Goal: Task Accomplishment & Management: Complete application form

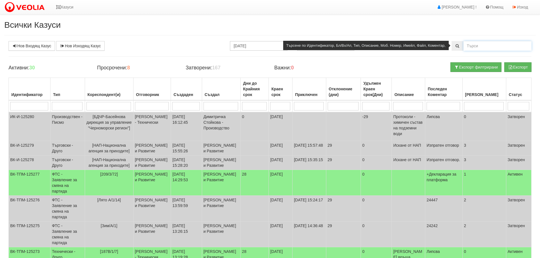
drag, startPoint x: 469, startPoint y: 46, endPoint x: 502, endPoint y: 46, distance: 33.7
click at [475, 46] on input "text" at bounding box center [497, 46] width 68 height 10
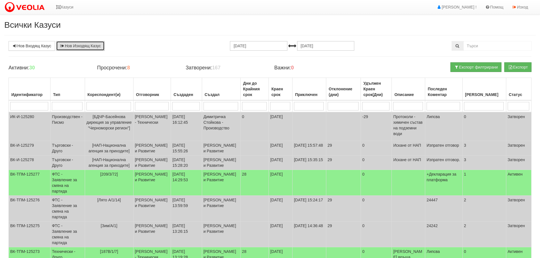
click at [83, 46] on link "Нов Изходящ Казус" at bounding box center [80, 46] width 48 height 10
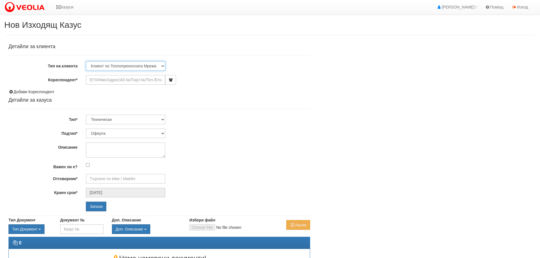
click at [161, 65] on select "Клиент по Топлопреносната Мрежа Институция Партньори Други" at bounding box center [125, 66] width 79 height 10
select select "Institution"
click at [86, 61] on select "Клиент по Топлопреносната Мрежа Институция Партньори Други" at bounding box center [125, 66] width 79 height 10
click at [111, 78] on input "Кореспондент*" at bounding box center [125, 80] width 79 height 10
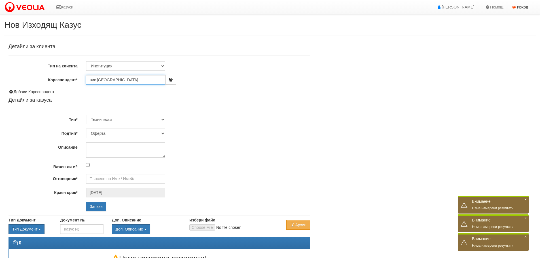
type input "вик варна"
click at [86, 202] on input "Запази" at bounding box center [96, 207] width 20 height 10
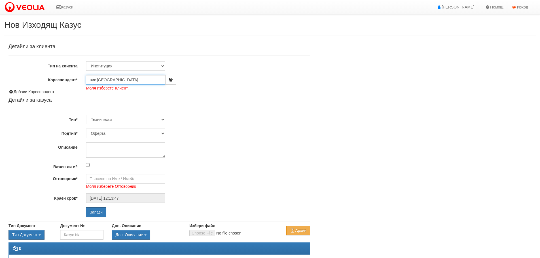
click at [114, 83] on input "вик варна" at bounding box center [125, 80] width 79 height 10
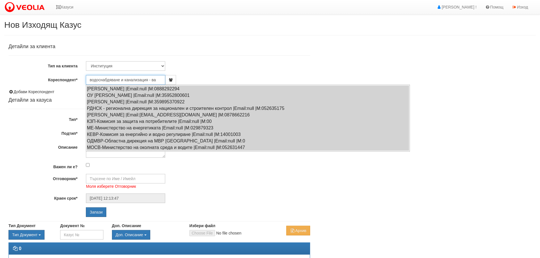
type input "водоснабдяване и канализация - ва"
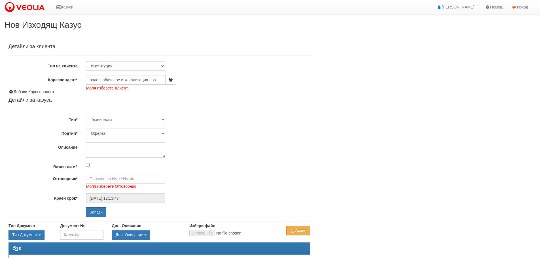
drag, startPoint x: 432, startPoint y: 124, endPoint x: 360, endPoint y: 118, distance: 71.9
click at [432, 124] on div "Детайли за клиента Тип на клиента Клиент по Топлопреносната Мрежа Институция Па…" at bounding box center [269, 156] width 531 height 230
click at [162, 65] on select "Клиент по Топлопреносната Мрежа Институция Партньори Други" at bounding box center [125, 66] width 79 height 10
select select "Partner"
click at [86, 61] on select "Клиент по Топлопреносната Мрежа Институция Партньори Други" at bounding box center [125, 66] width 79 height 10
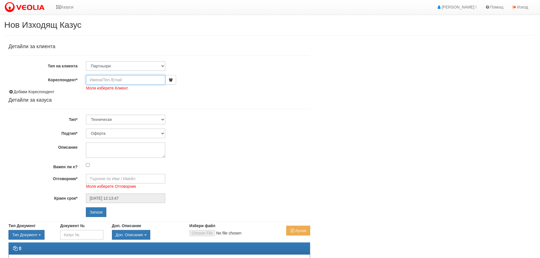
click at [137, 78] on input "Кореспондент*" at bounding box center [125, 80] width 79 height 10
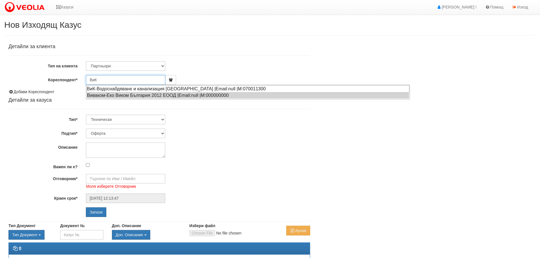
click at [96, 89] on div "ВиК-Водоснабдяване и канализация Варна |Email:null |М:070011300" at bounding box center [247, 88] width 323 height 7
type input "ВиК-Водоснабдяване и канализация [GEOGRAPHIC_DATA]"
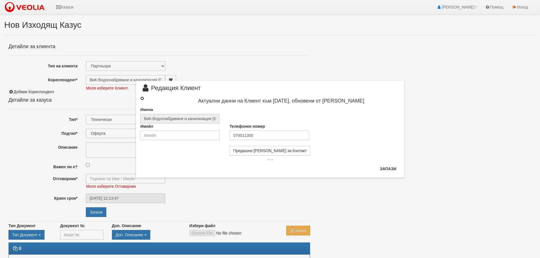
click at [143, 99] on input "radio" at bounding box center [142, 99] width 4 height 4
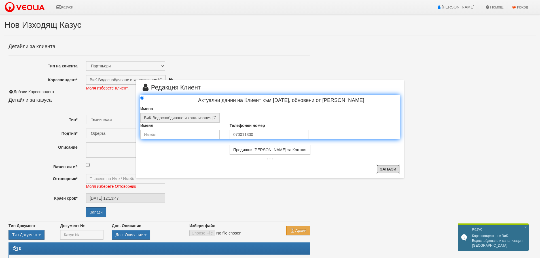
click at [390, 166] on button "Запази" at bounding box center [387, 169] width 23 height 9
radio input "true"
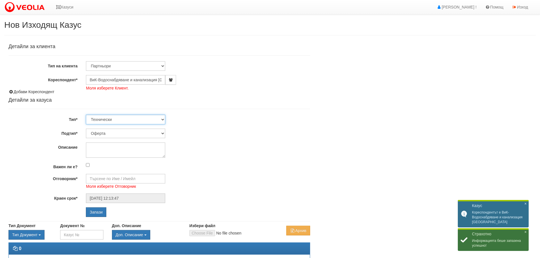
click at [162, 119] on select "Технически ФТС Търговски Административен Производствен Експлоатационен Финансов…" at bounding box center [125, 120] width 79 height 10
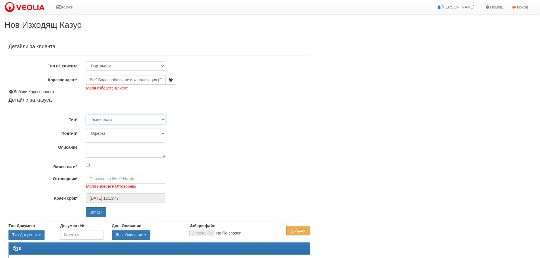
select select "4"
click at [86, 115] on select "Технически ФТС Търговски Административен Производствен Експлоатационен Финансов…" at bounding box center [125, 120] width 79 height 10
click at [129, 147] on textarea "Описание" at bounding box center [125, 150] width 79 height 15
click at [239, 146] on div "Некоректно отчитане на водомерно устройство" at bounding box center [198, 150] width 232 height 15
click at [115, 153] on textarea "Некоректно отчитане на водомерно устройство" at bounding box center [125, 150] width 79 height 15
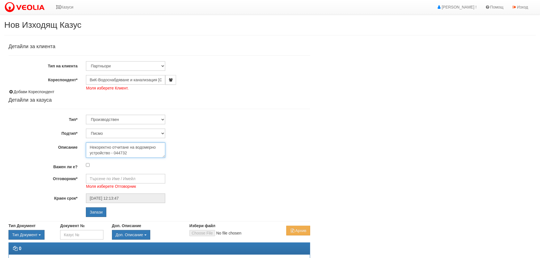
drag, startPoint x: 114, startPoint y: 152, endPoint x: 162, endPoint y: 147, distance: 47.9
click at [114, 154] on textarea "Некоректно отчитане на водомерно устройство - 044732" at bounding box center [125, 150] width 79 height 15
type textarea "Некоректно отчитане на водомерно устройство - № 044732"
drag, startPoint x: 135, startPoint y: 179, endPoint x: 135, endPoint y: 182, distance: 3.1
click at [135, 180] on input "Отговорник*" at bounding box center [125, 179] width 79 height 10
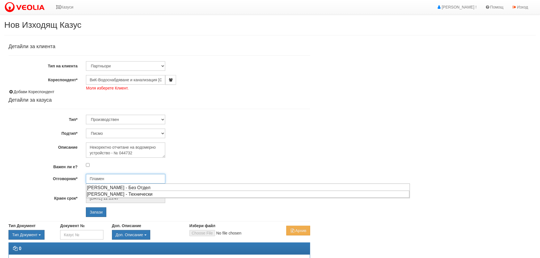
drag, startPoint x: 95, startPoint y: 194, endPoint x: 95, endPoint y: 182, distance: 11.1
click at [94, 194] on div "[PERSON_NAME] - Технически" at bounding box center [247, 194] width 323 height 7
type input "[PERSON_NAME] - Технически"
click at [95, 209] on input "Запази" at bounding box center [96, 212] width 20 height 10
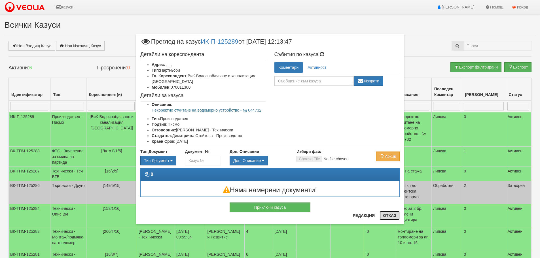
click at [385, 214] on button "Отказ" at bounding box center [389, 215] width 20 height 9
